Goal: Transaction & Acquisition: Purchase product/service

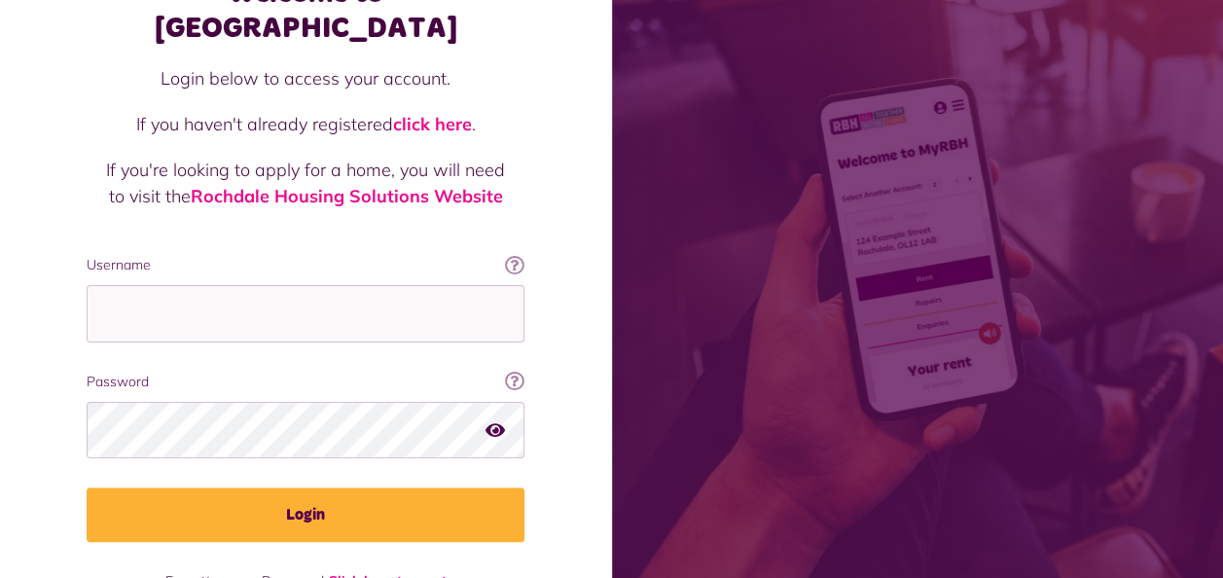
scroll to position [142, 0]
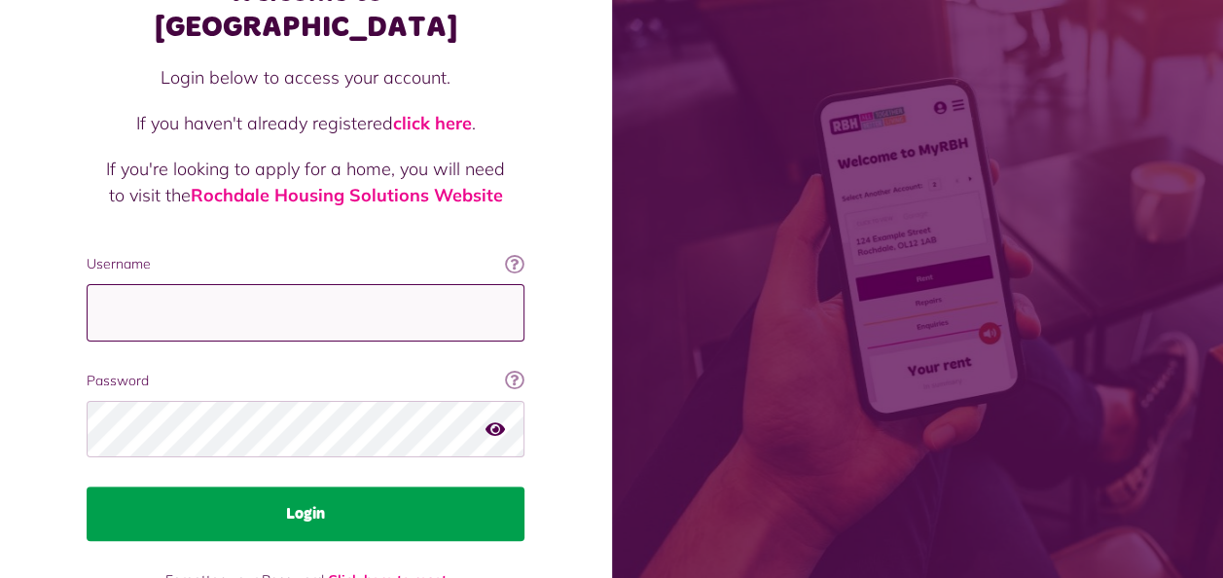
type input "**********"
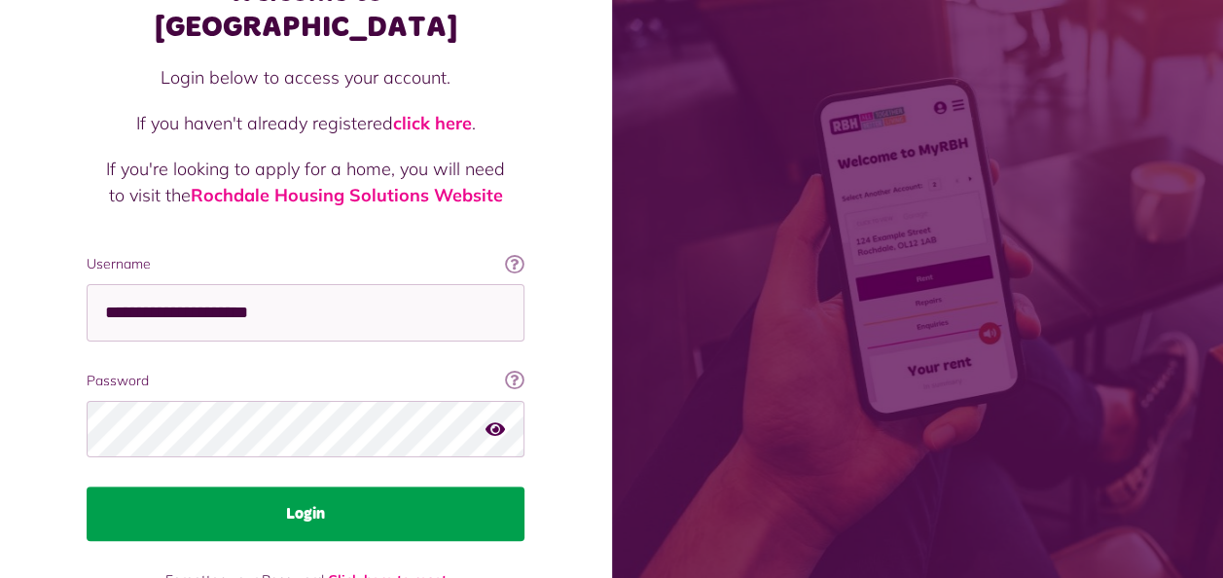
click at [389, 486] on button "Login" at bounding box center [306, 513] width 438 height 54
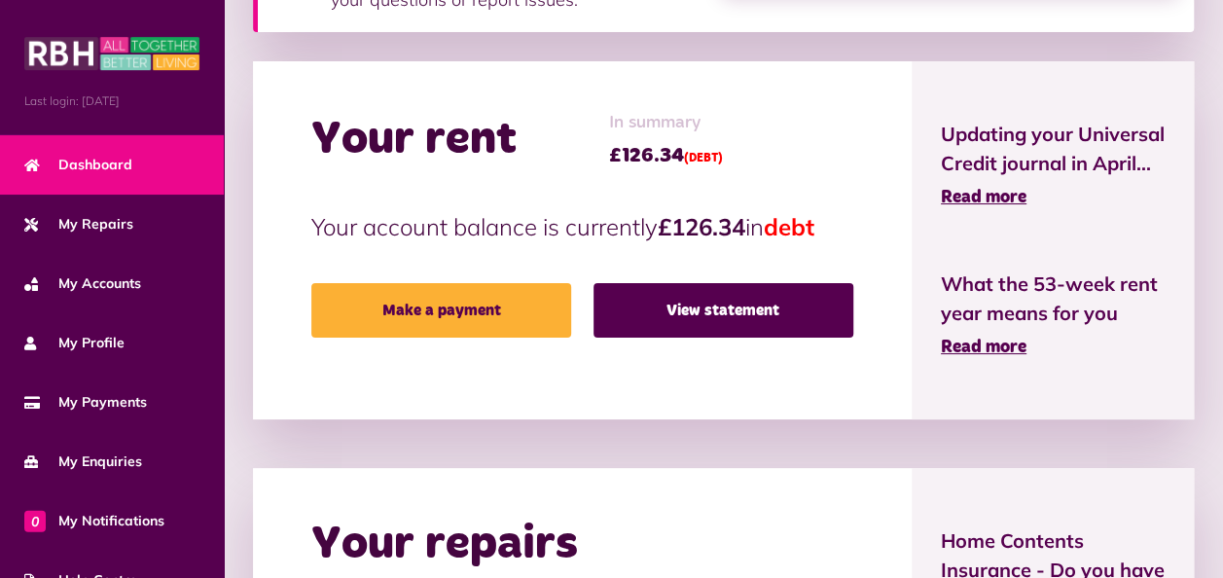
scroll to position [511, 0]
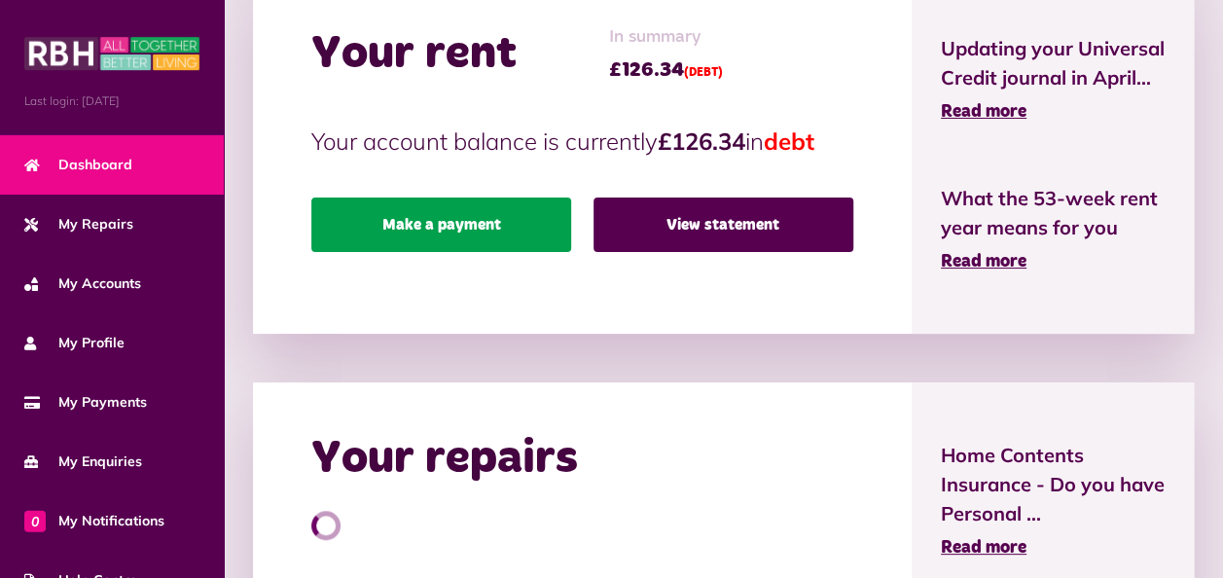
click at [437, 226] on link "Make a payment" at bounding box center [441, 224] width 260 height 54
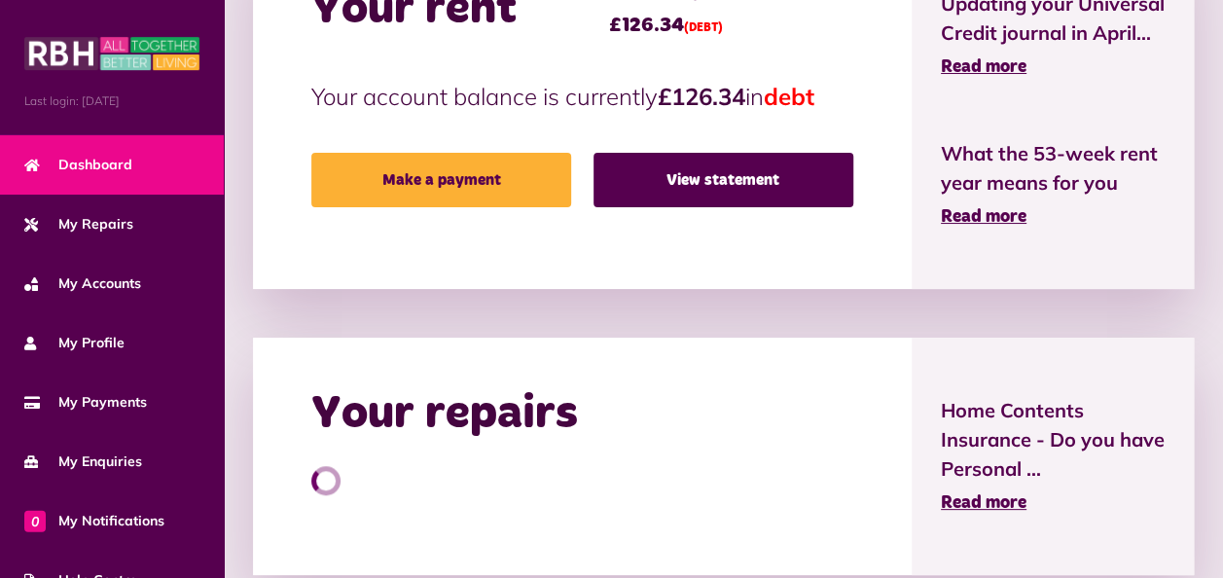
scroll to position [553, 0]
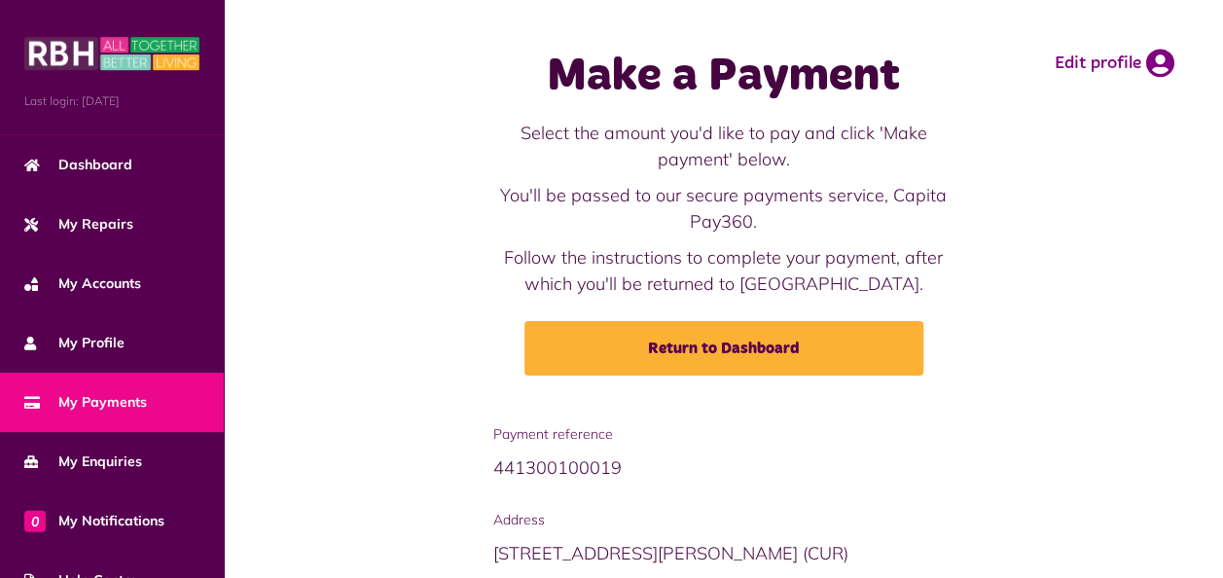
scroll to position [214, 0]
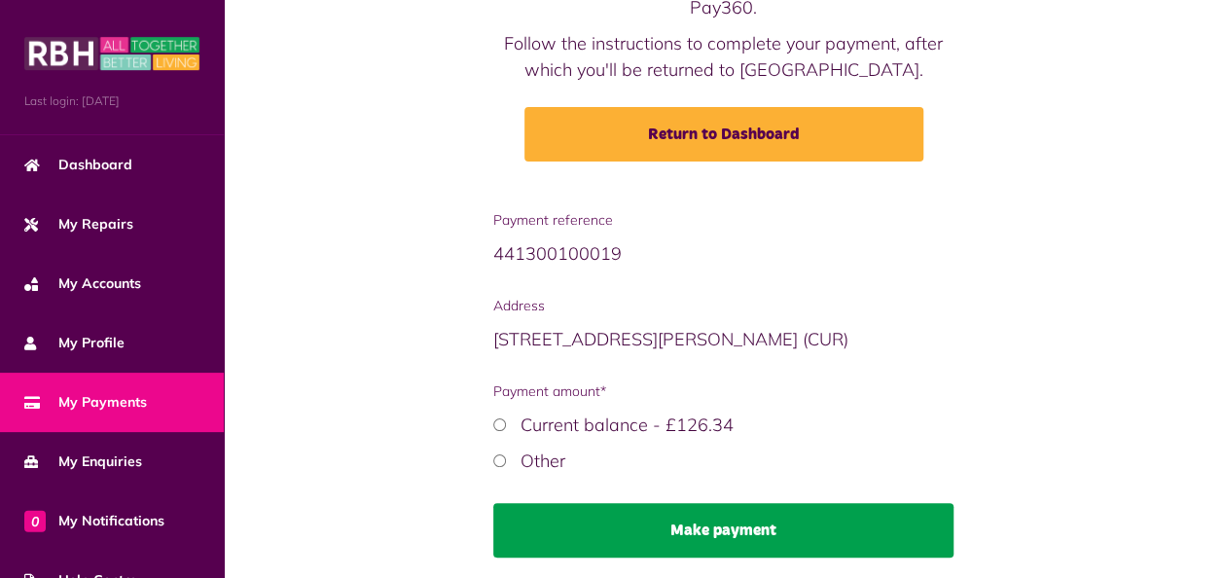
click at [669, 510] on button "Make payment" at bounding box center [723, 530] width 461 height 54
